Goal: Find contact information: Find contact information

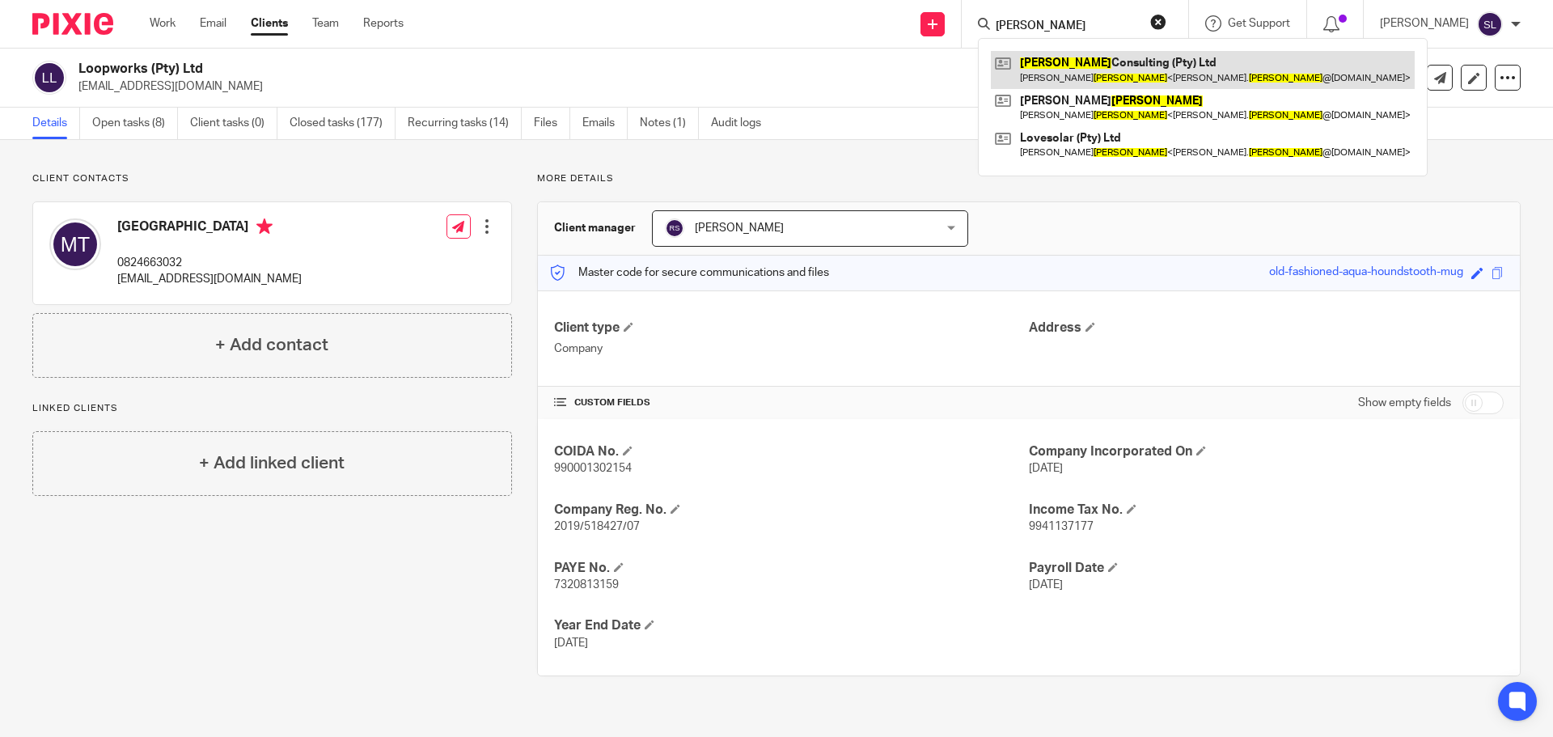
type input "shandler"
click at [1043, 68] on link at bounding box center [1203, 69] width 424 height 37
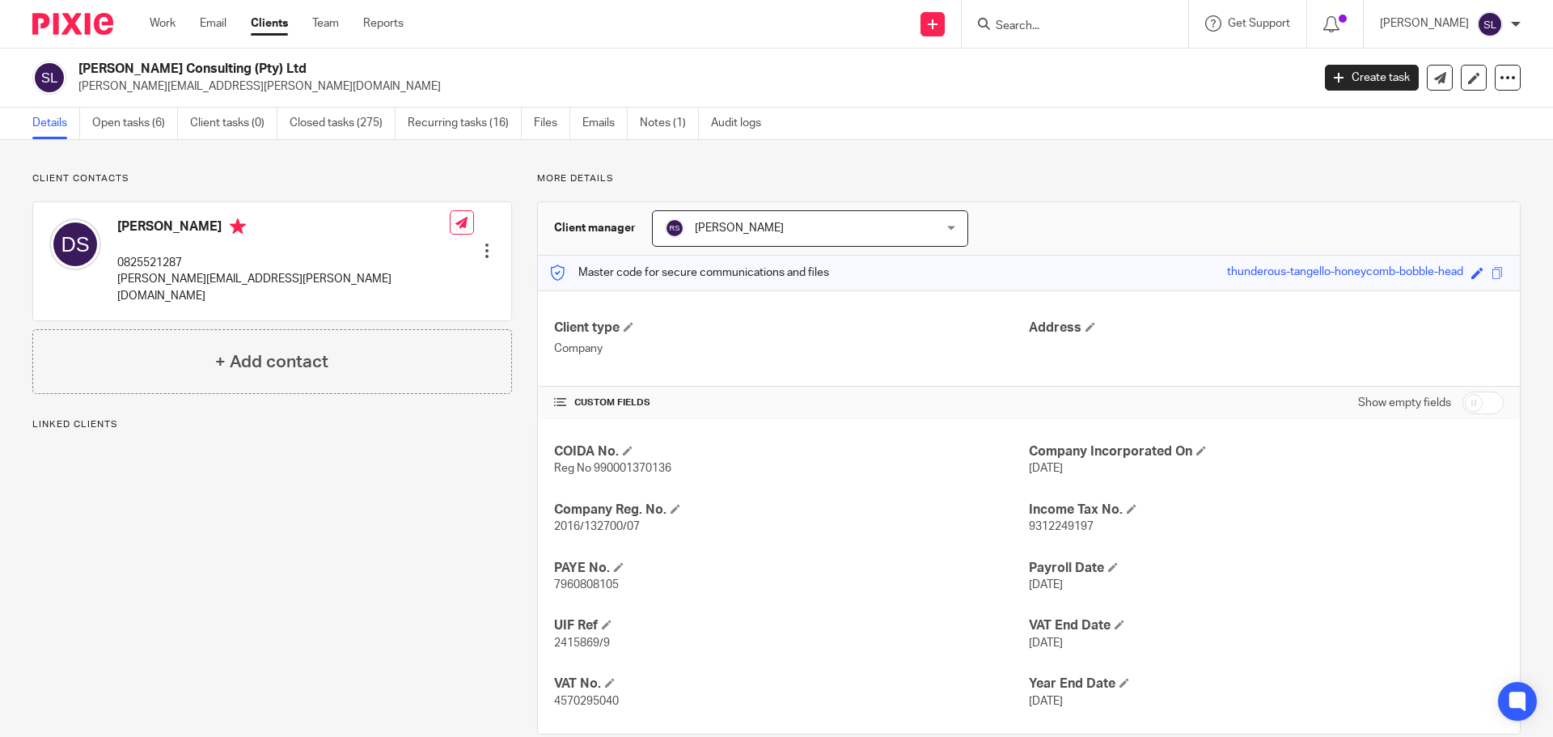
click at [197, 281] on p "[PERSON_NAME][EMAIL_ADDRESS][PERSON_NAME][DOMAIN_NAME]" at bounding box center [283, 287] width 332 height 33
click at [196, 281] on p "[PERSON_NAME][EMAIL_ADDRESS][PERSON_NAME][DOMAIN_NAME]" at bounding box center [283, 287] width 332 height 33
click at [138, 64] on h2 "Shandler Consulting (Pty) Ltd" at bounding box center [567, 69] width 978 height 17
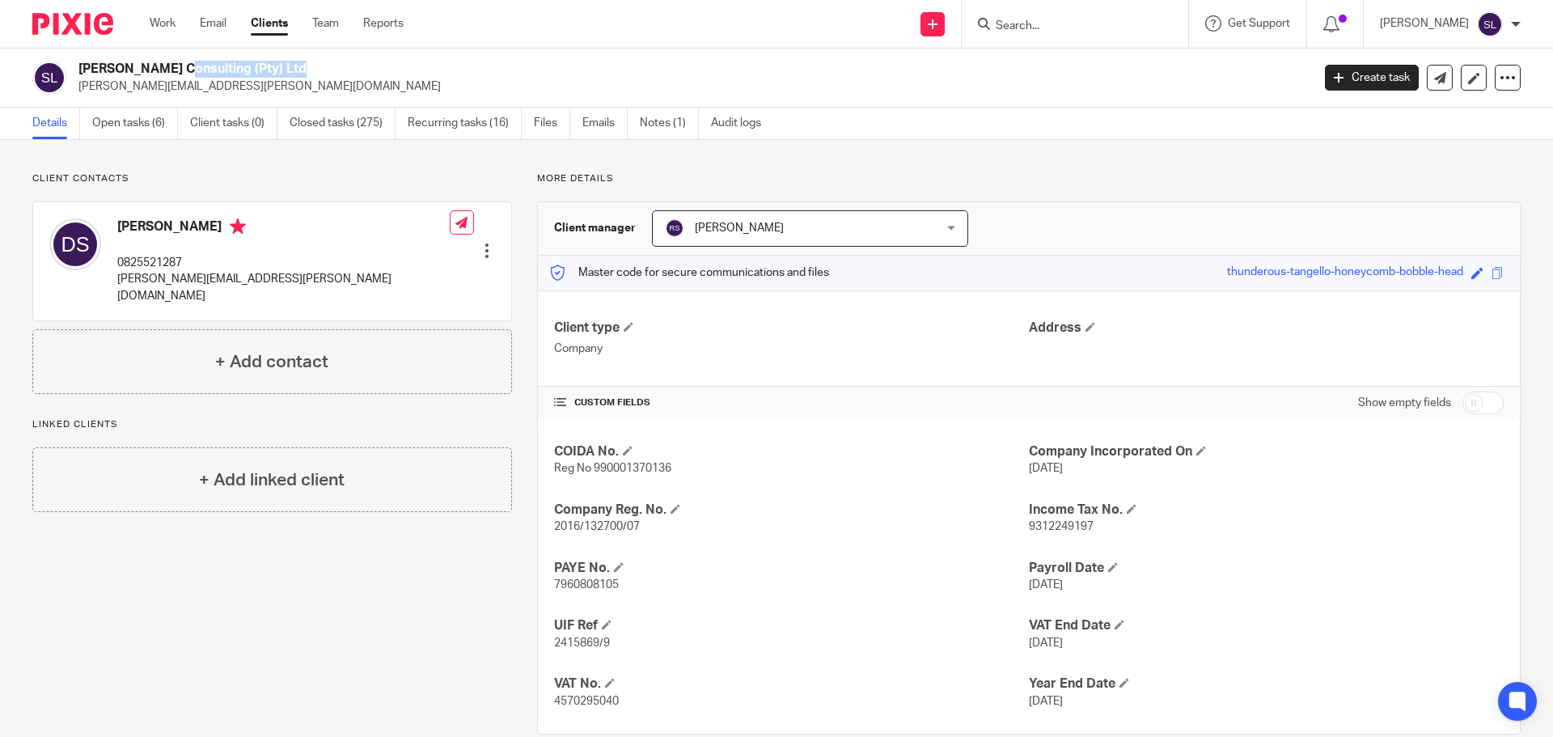
copy div "Shandler Consulting (Pty) Ltd"
click at [83, 64] on h2 "Shandler Consulting (Pty) Ltd" at bounding box center [567, 69] width 978 height 17
drag, startPoint x: 78, startPoint y: 66, endPoint x: 201, endPoint y: 60, distance: 122.3
click at [201, 60] on div "Shandler Consulting (Pty) Ltd david.shandler@planet.capital Create task Export …" at bounding box center [776, 78] width 1553 height 59
copy h2 "Shandler Consulting"
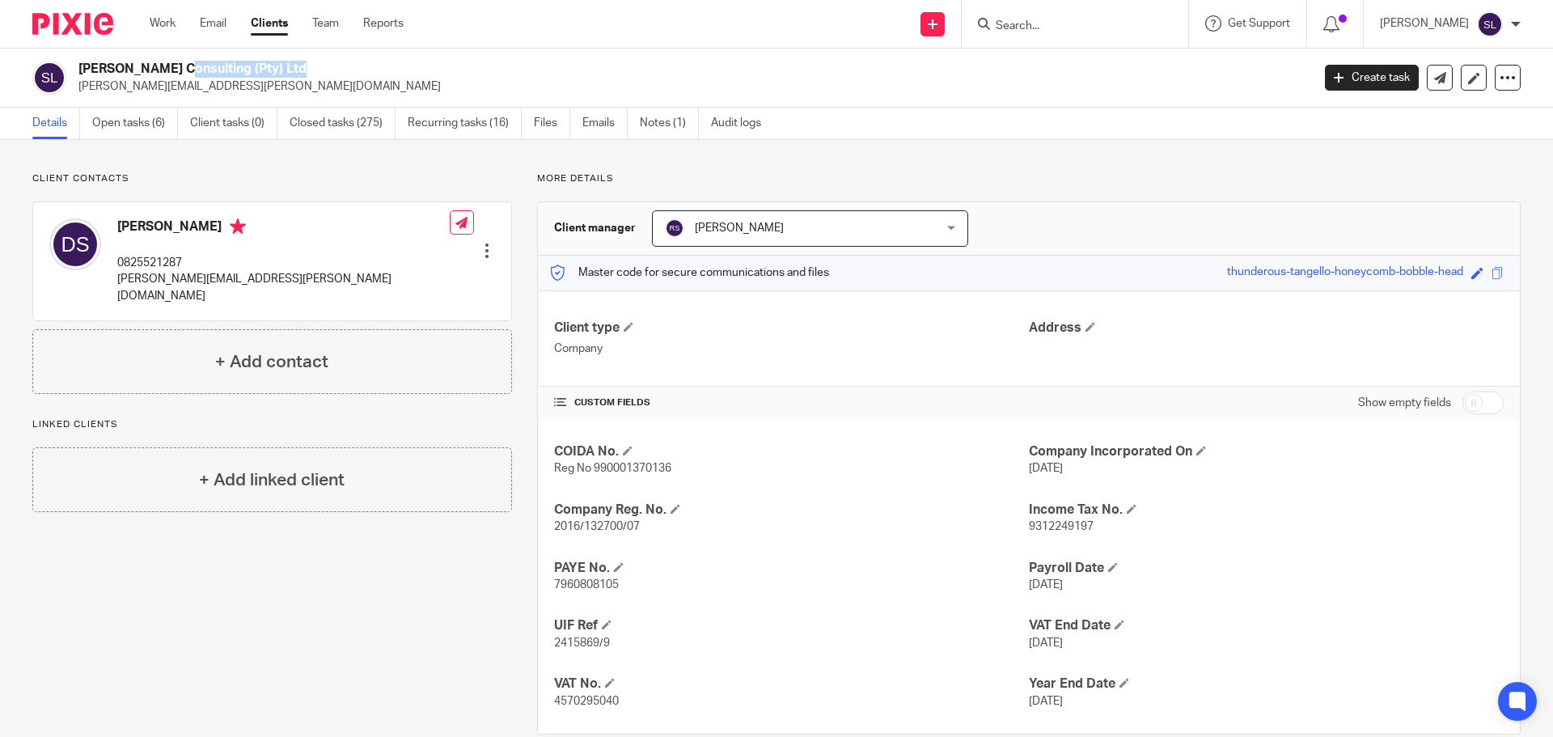
copy h2 "Shandler Consulting"
click at [169, 277] on p "david.shandler@planet.capital" at bounding box center [283, 287] width 332 height 33
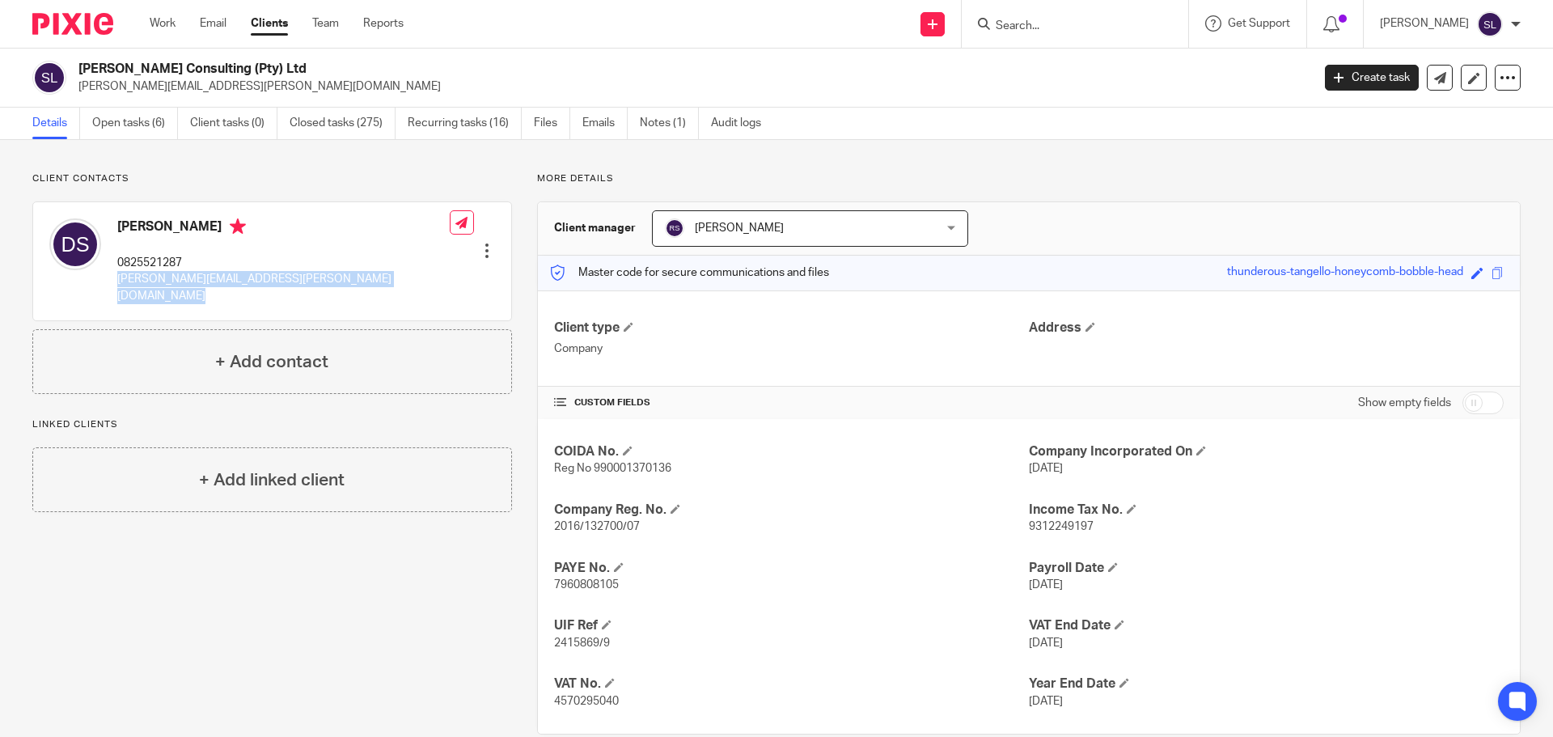
copy div "david.shandler@planet.capital"
click at [1030, 25] on input "Search" at bounding box center [1067, 26] width 146 height 15
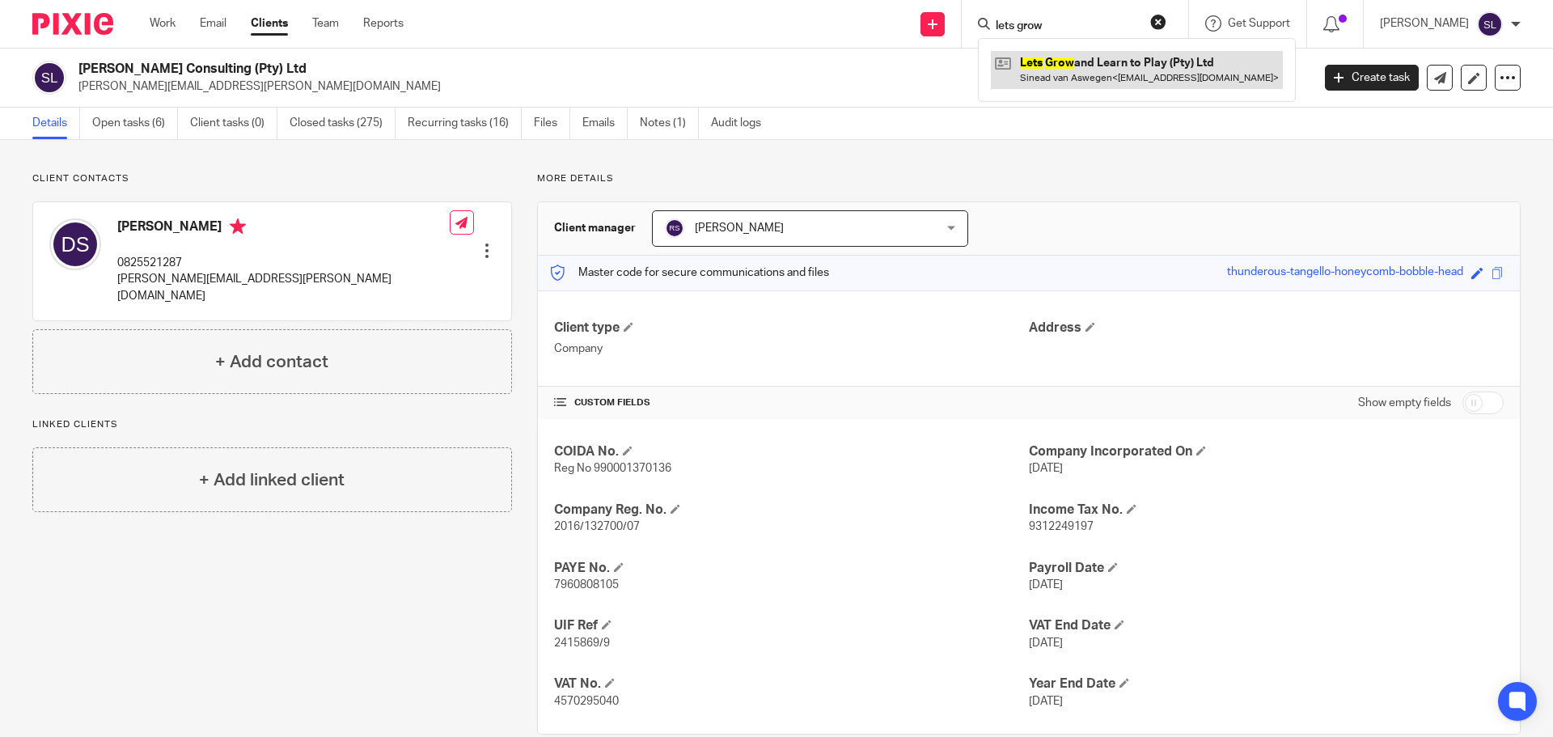
type input "lets grow"
click at [1028, 76] on link at bounding box center [1137, 69] width 292 height 37
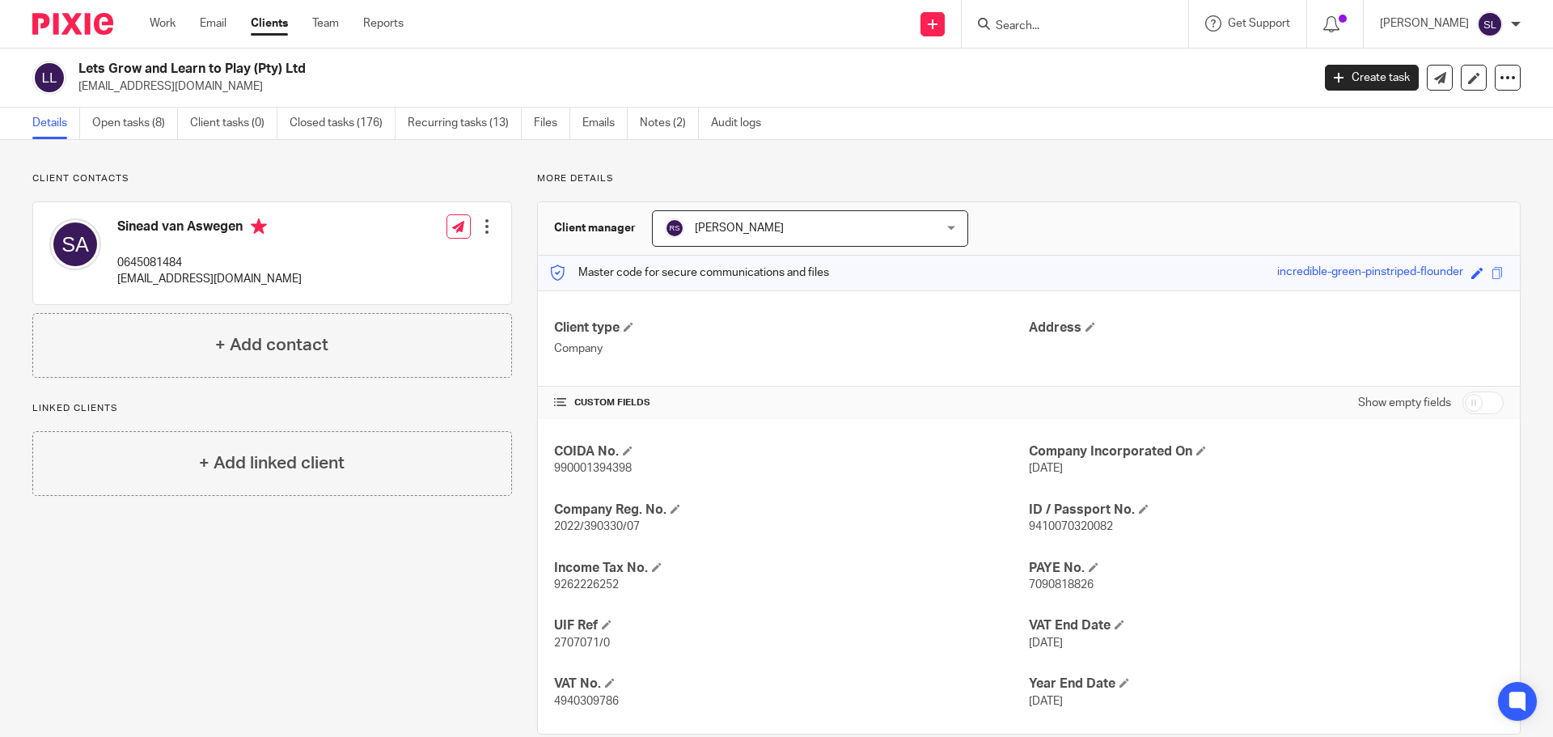
click at [182, 279] on p "[EMAIL_ADDRESS][DOMAIN_NAME]" at bounding box center [209, 279] width 184 height 16
copy div "[EMAIL_ADDRESS][DOMAIN_NAME]"
drag, startPoint x: 79, startPoint y: 65, endPoint x: 307, endPoint y: 68, distance: 228.1
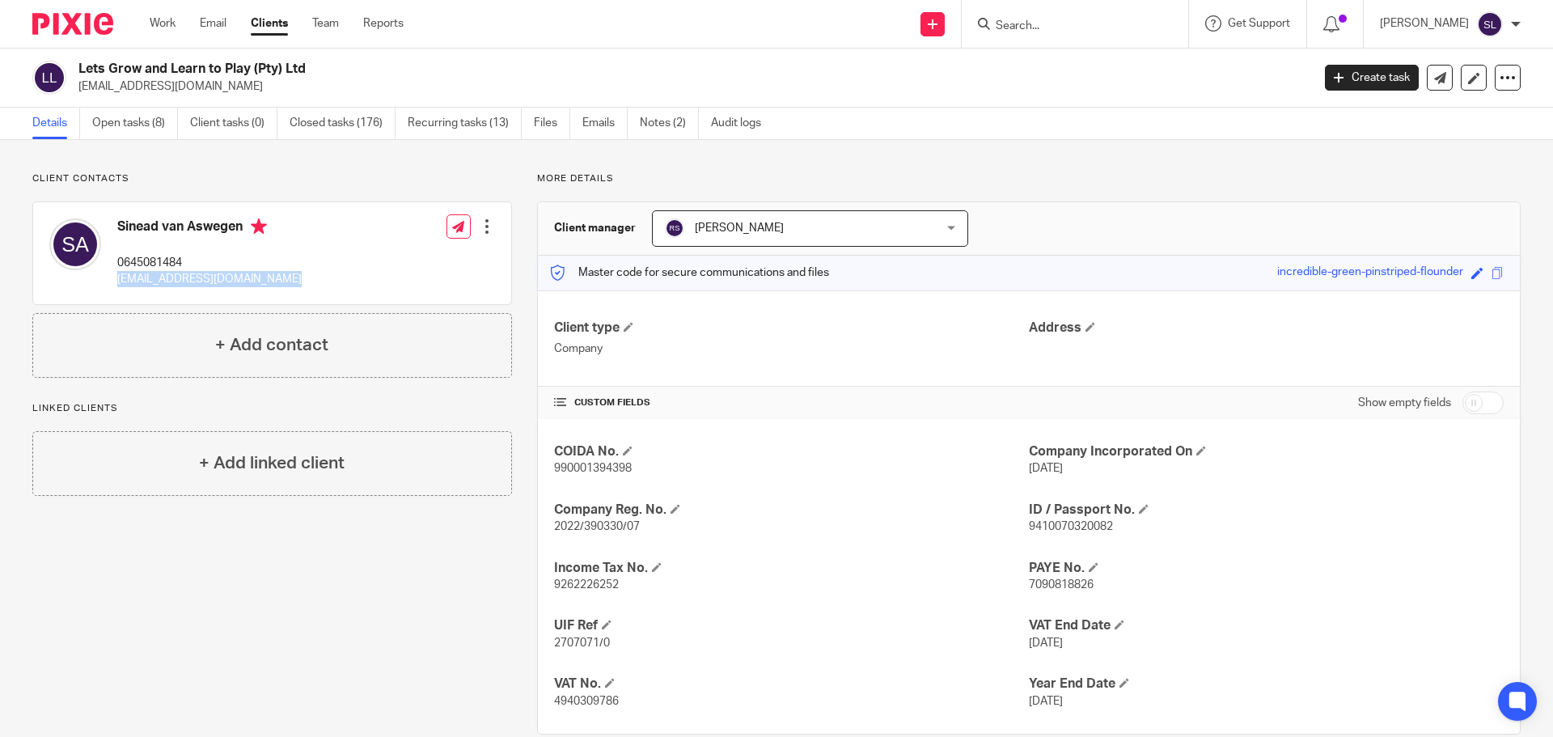
click at [307, 68] on h2 "Lets Grow and Learn to Play (Pty) Ltd" at bounding box center [567, 69] width 978 height 17
copy h2 "Lets Grow and Learn to Play (Pty) Ltd"
